Goal: Information Seeking & Learning: Learn about a topic

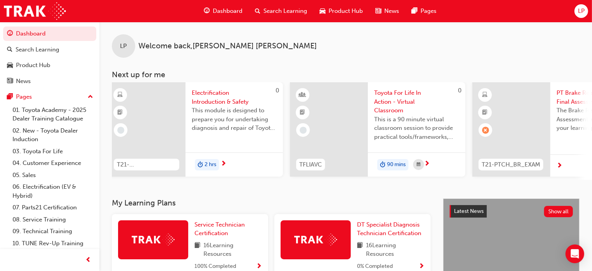
scroll to position [0, 5]
click at [50, 50] on div "Search Learning" at bounding box center [38, 49] width 44 height 9
